Goal: Task Accomplishment & Management: Use online tool/utility

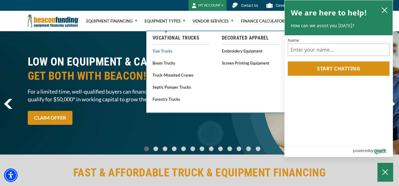
click at [159, 50] on link "Tow Trucks" at bounding box center [181, 51] width 57 height 8
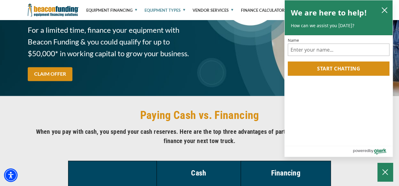
scroll to position [1205, 0]
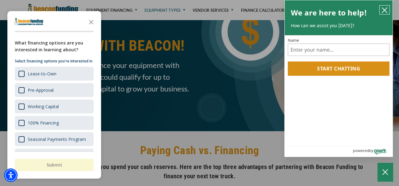
click at [385, 11] on icon "close chatbox" at bounding box center [385, 10] width 6 height 6
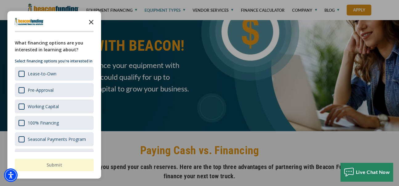
click at [94, 24] on icon "Close the survey" at bounding box center [91, 21] width 12 height 12
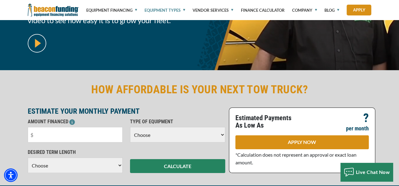
scroll to position [0, 0]
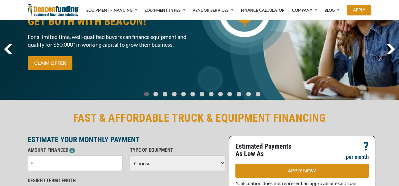
scroll to position [112, 0]
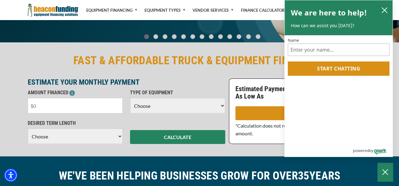
click at [83, 107] on input "text" at bounding box center [75, 105] width 95 height 15
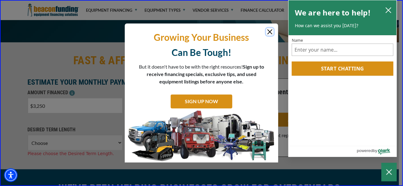
click at [269, 32] on button "Close" at bounding box center [269, 31] width 7 height 7
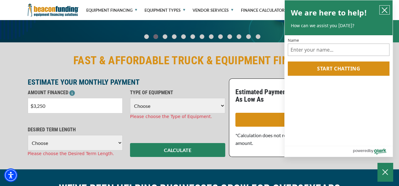
click at [388, 9] on icon "close chatbox" at bounding box center [385, 10] width 6 height 6
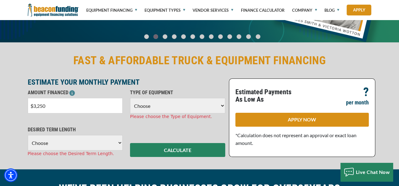
click at [49, 106] on input "$3,250" at bounding box center [75, 105] width 95 height 15
type input "$325,000"
click at [142, 108] on select "Choose Backhoe Boom/Bucket Truck Chipper Commercial Mower Crane DTG/DTF Printin…" at bounding box center [177, 105] width 95 height 15
select select "5"
click at [130, 98] on select "Choose Backhoe Boom/Bucket Truck Chipper Commercial Mower Crane DTG/DTF Printin…" at bounding box center [177, 105] width 95 height 15
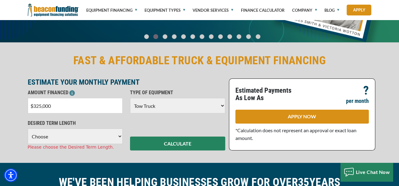
click at [54, 139] on select "Choose 36 Months 48 Months 60 Months 72 Months 84 Months" at bounding box center [75, 135] width 95 height 15
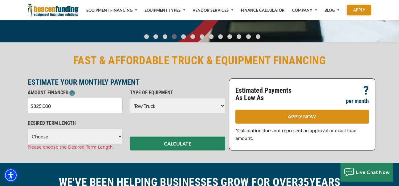
select select "72"
click at [28, 129] on select "Choose 36 Months 48 Months 60 Months 72 Months 84 Months" at bounding box center [75, 135] width 95 height 15
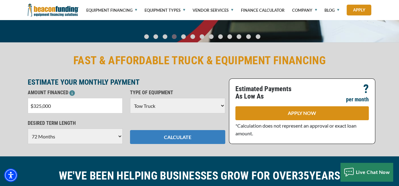
click at [149, 138] on button "CALCULATE" at bounding box center [177, 137] width 95 height 14
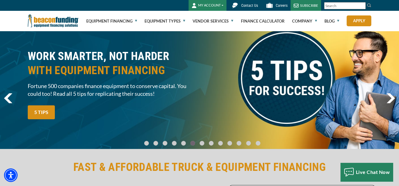
scroll to position [0, 0]
